Goal: Information Seeking & Learning: Learn about a topic

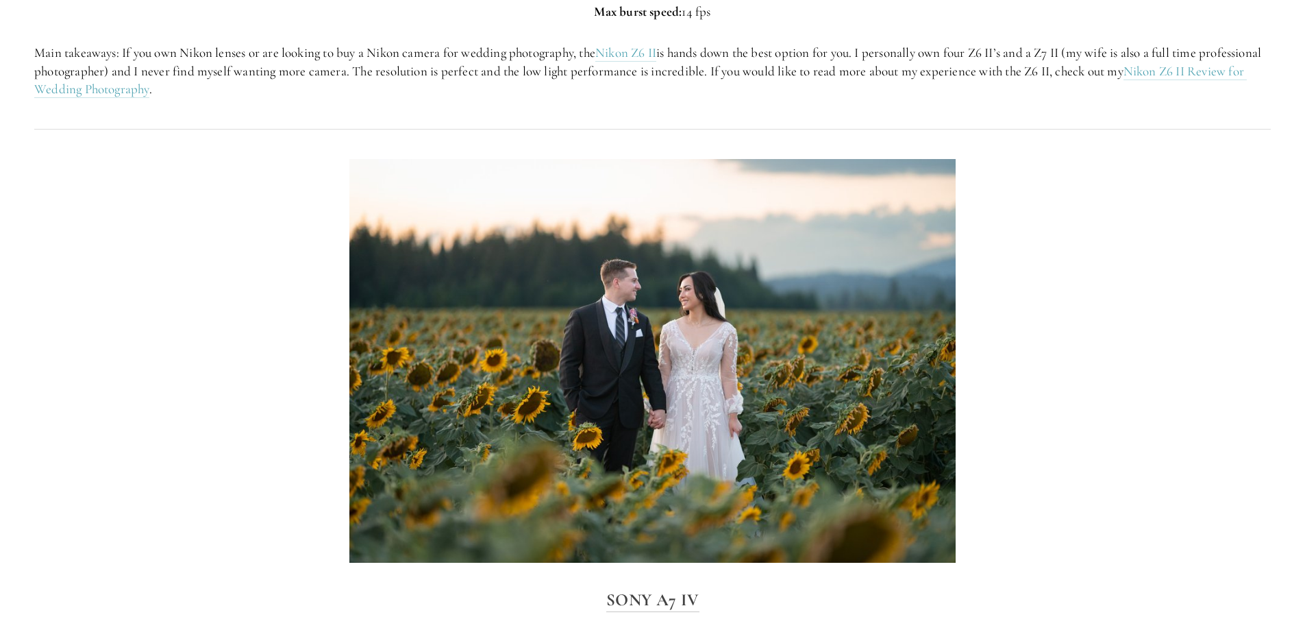
scroll to position [2877, 0]
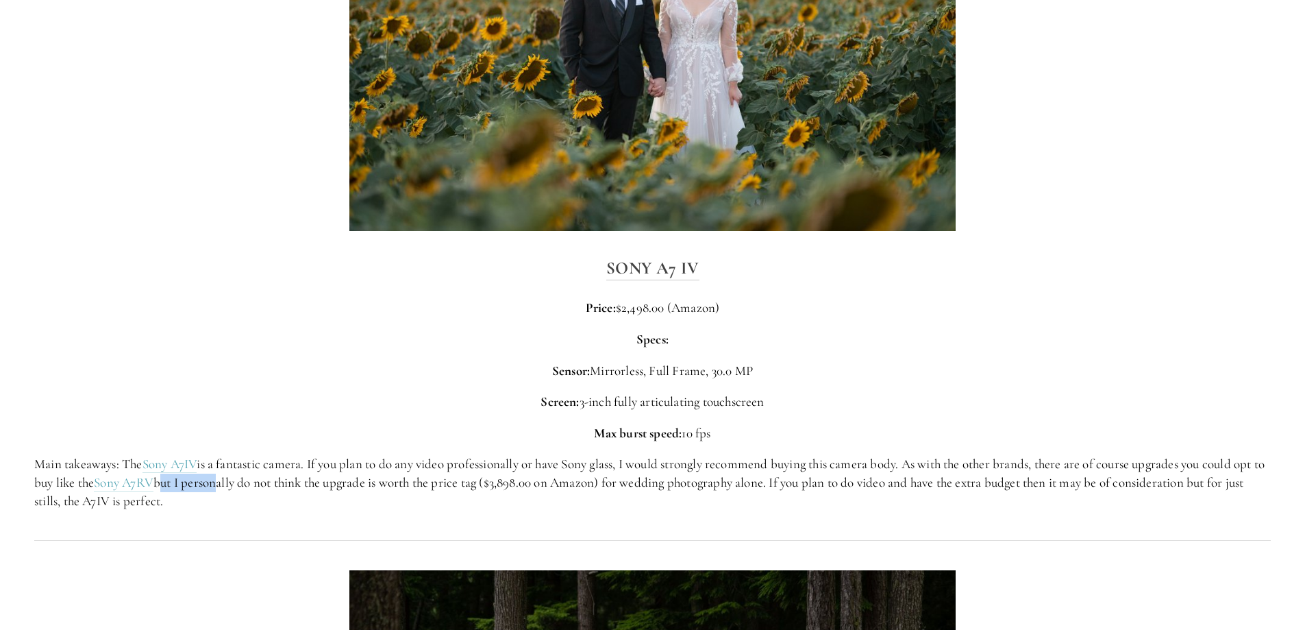
drag, startPoint x: 199, startPoint y: 482, endPoint x: 261, endPoint y: 487, distance: 62.5
click at [258, 486] on p "Main takeaways: The Sony A7IV is a fantastic camera. If you plan to do any vide…" at bounding box center [652, 482] width 1236 height 55
click at [318, 498] on p "Main takeaways: The Sony A7IV is a fantastic camera. If you plan to do any vide…" at bounding box center [652, 482] width 1236 height 55
click at [318, 499] on p "Main takeaways: The Sony A7IV is a fantastic camera. If you plan to do any vide…" at bounding box center [652, 482] width 1236 height 55
drag, startPoint x: 653, startPoint y: 482, endPoint x: 815, endPoint y: 483, distance: 162.4
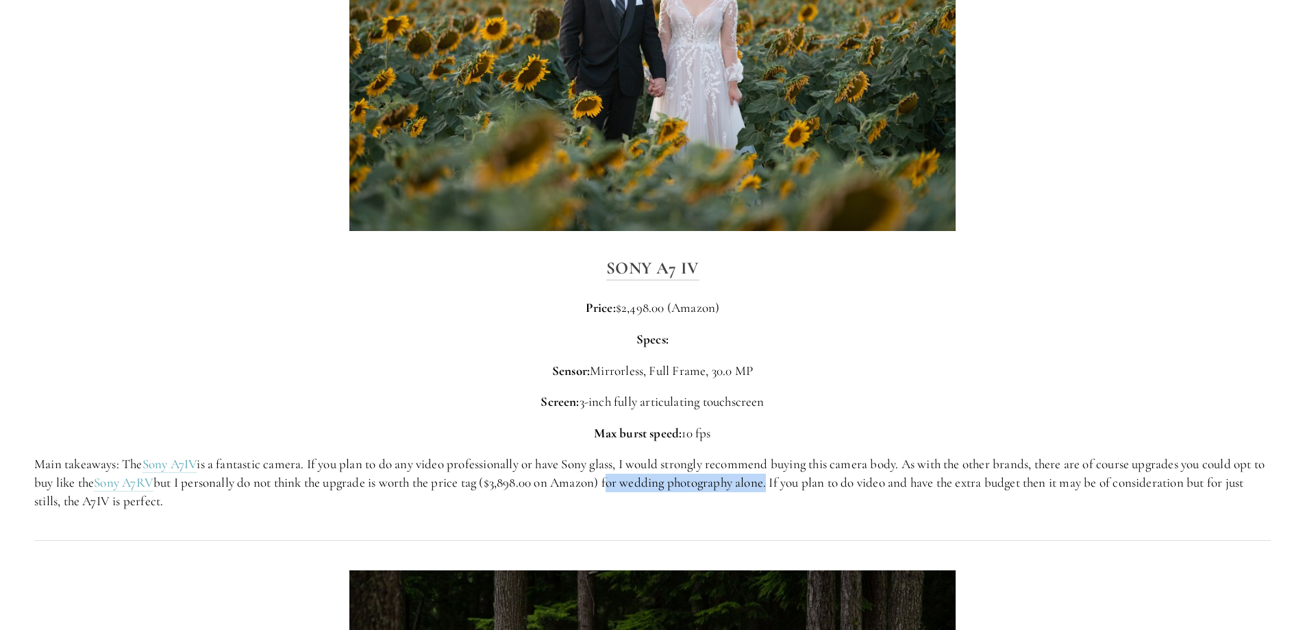
click at [815, 483] on p "Main takeaways: The Sony A7IV is a fantastic camera. If you plan to do any vide…" at bounding box center [652, 482] width 1236 height 55
click at [704, 512] on div "Sony A7 IV Price: $2,498.00 (Amazon) Specs: Sensor: Mirrorless, Full Frame, 30.…" at bounding box center [653, 381] width 1260 height 279
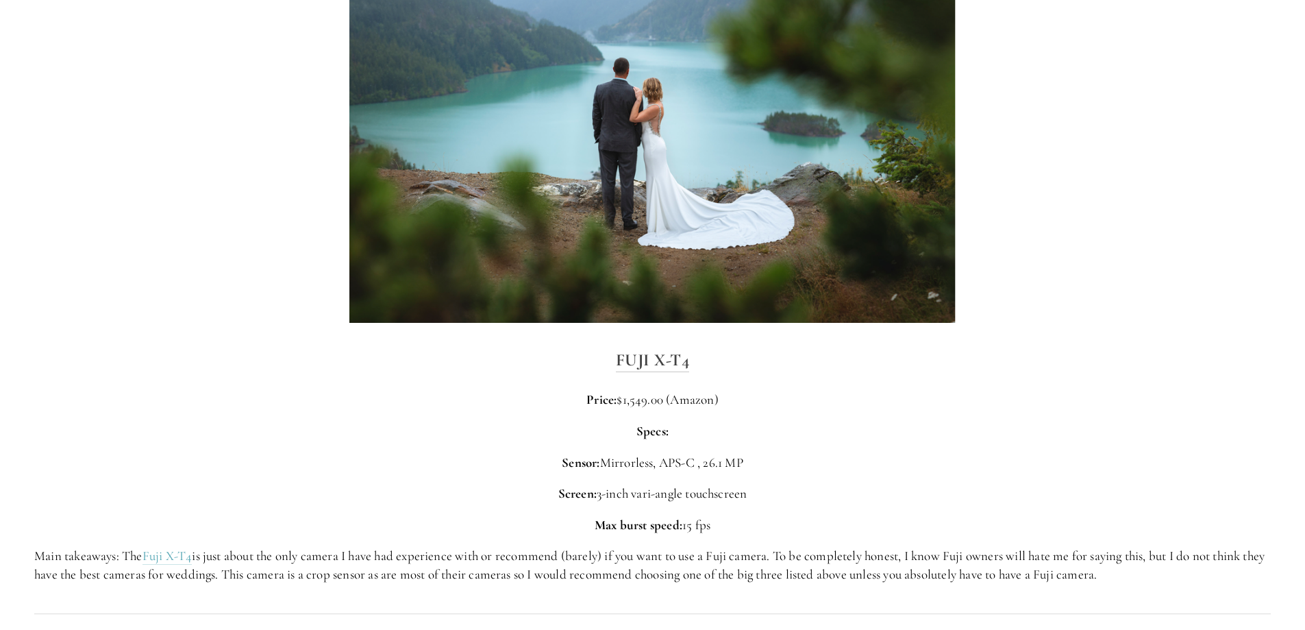
scroll to position [4453, 0]
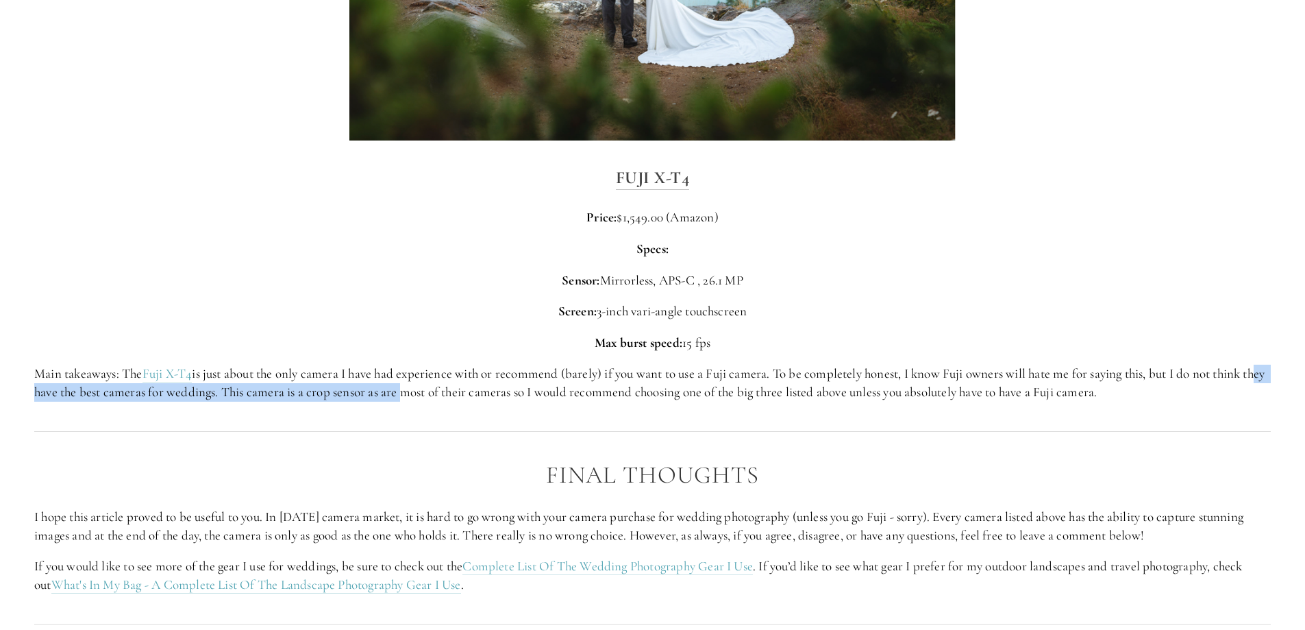
drag, startPoint x: 38, startPoint y: 394, endPoint x: 426, endPoint y: 407, distance: 387.9
click at [426, 407] on div "Fuji X-T4 Price: $1,549.00 (Amazon) Specs: Sensor: Mirrorless, APS-C , 26.1 MP …" at bounding box center [653, 282] width 1260 height 260
click at [148, 409] on div "Fuji X-T4 Price: $1,549.00 (Amazon) Specs: Sensor: Mirrorless, APS-C , 26.1 MP …" at bounding box center [653, 282] width 1260 height 260
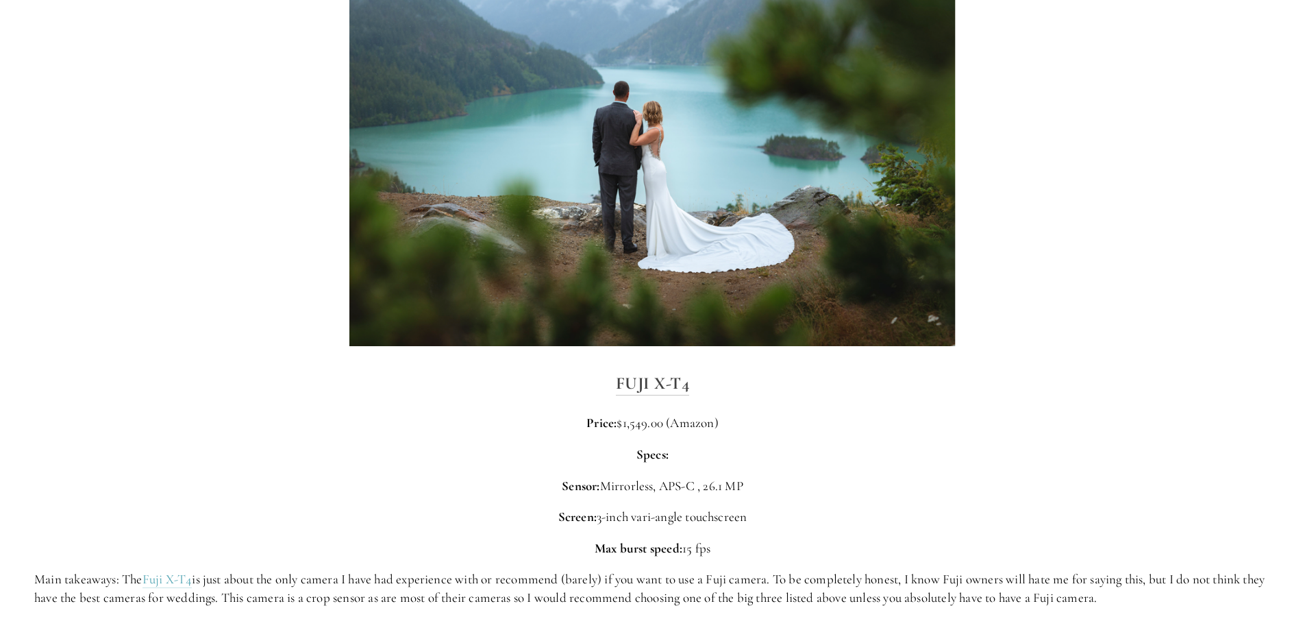
scroll to position [4110, 0]
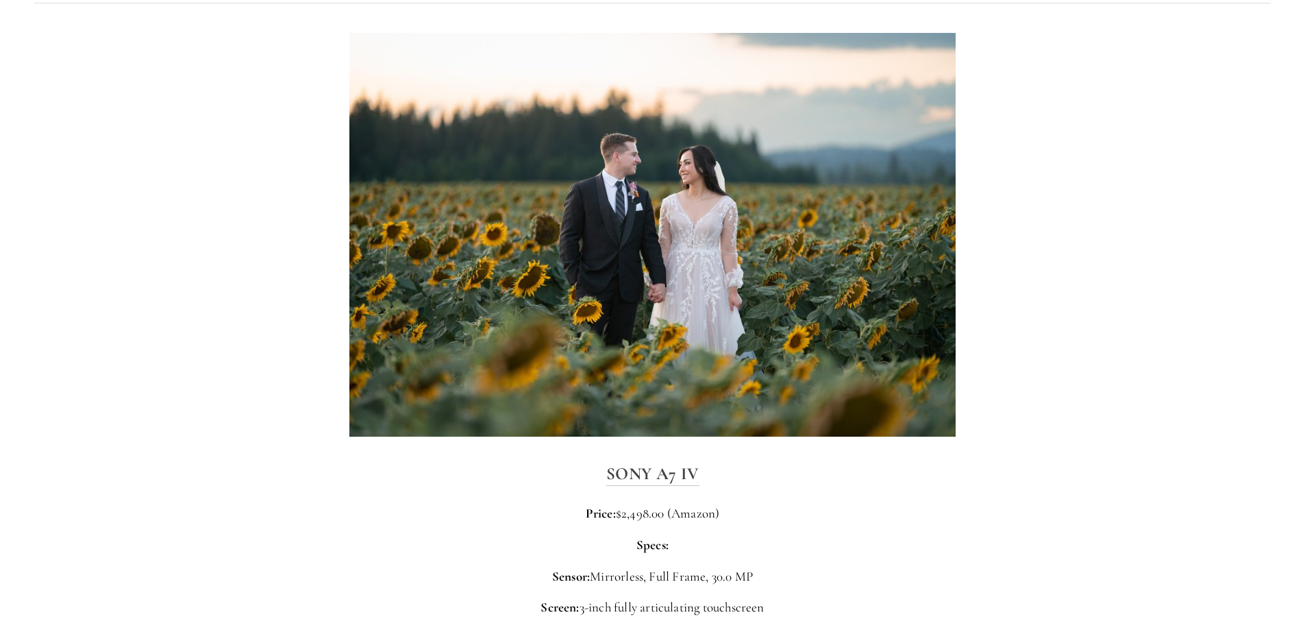
scroll to position [2946, 0]
